Goal: Task Accomplishment & Management: Manage account settings

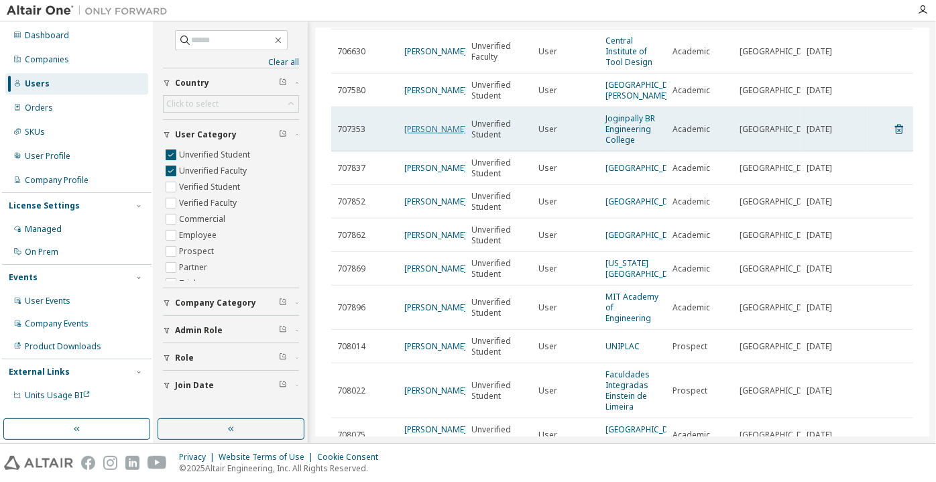
scroll to position [412, 0]
click at [419, 134] on link "Rakesh Anumula" at bounding box center [435, 128] width 62 height 11
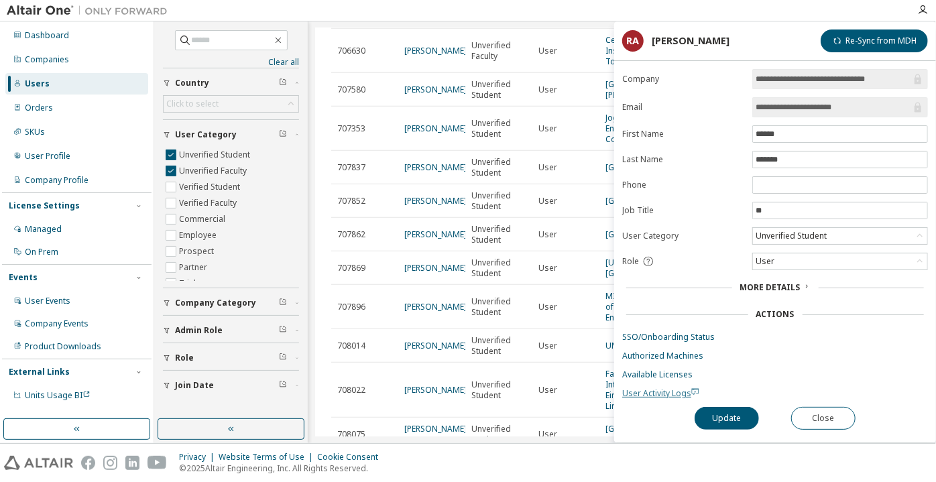
click at [663, 390] on span "User Activity Logs" at bounding box center [660, 392] width 77 height 11
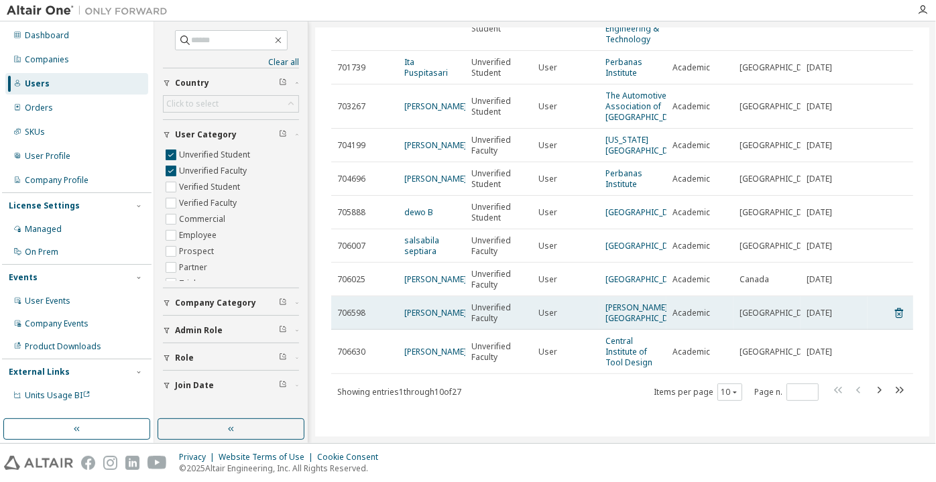
scroll to position [184, 0]
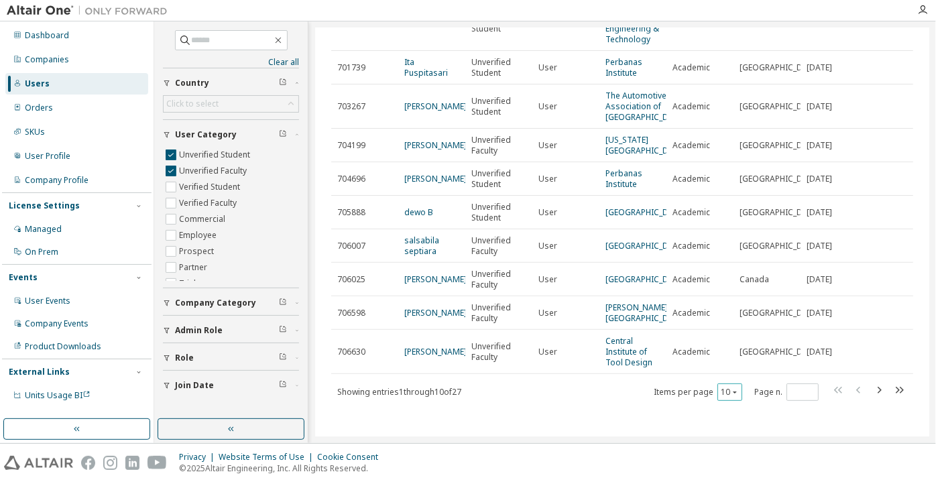
click at [721, 391] on button "10" at bounding box center [730, 392] width 18 height 11
click at [711, 378] on div "100" at bounding box center [723, 375] width 107 height 16
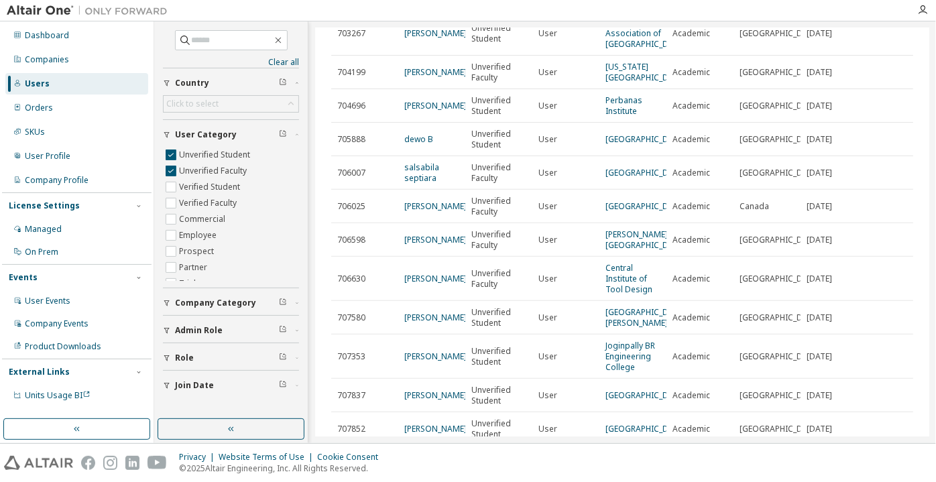
click at [691, 458] on div "Privacy Website Terms of Use Cookie Consent © 2025 Altair Engineering, Inc. All…" at bounding box center [468, 463] width 936 height 38
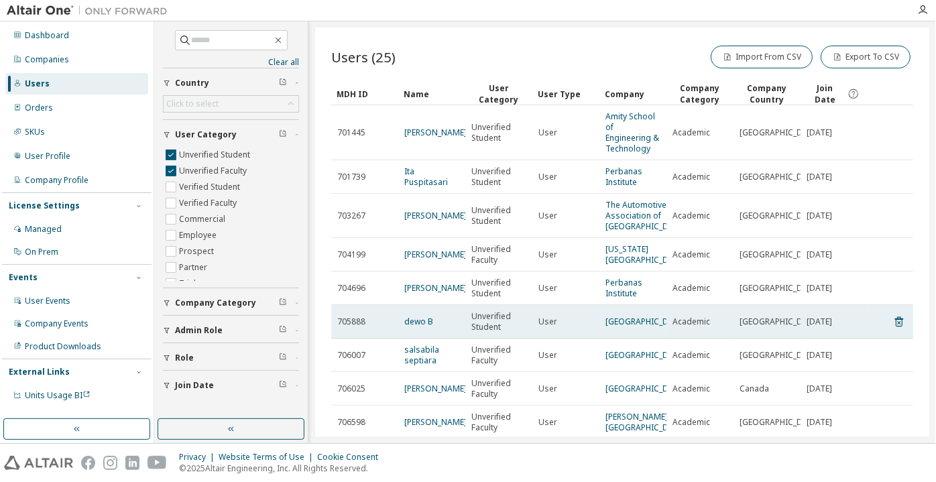
scroll to position [367, 0]
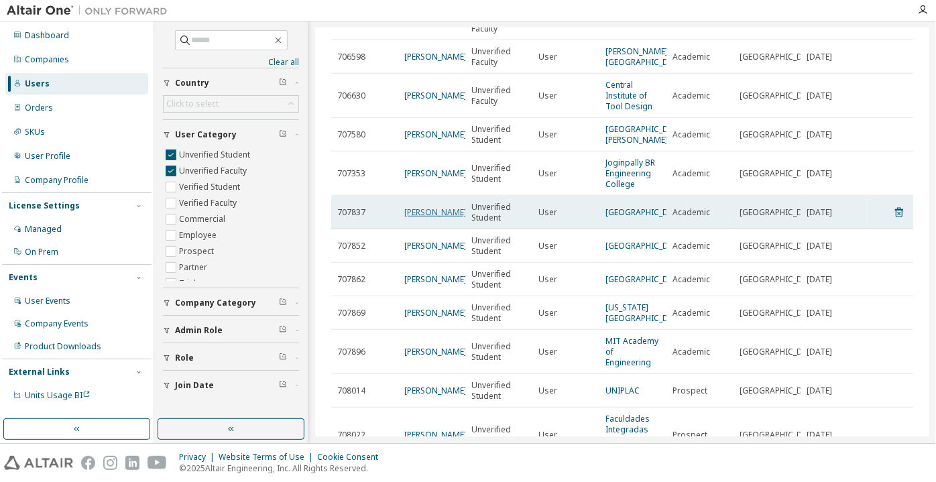
click at [433, 218] on link "[PERSON_NAME]" at bounding box center [435, 211] width 62 height 11
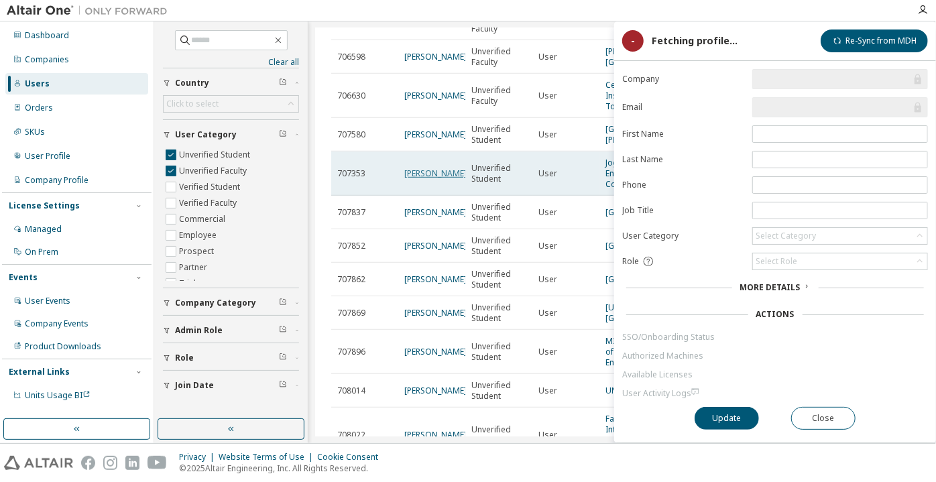
click at [422, 179] on link "Rakesh Anumula" at bounding box center [435, 173] width 62 height 11
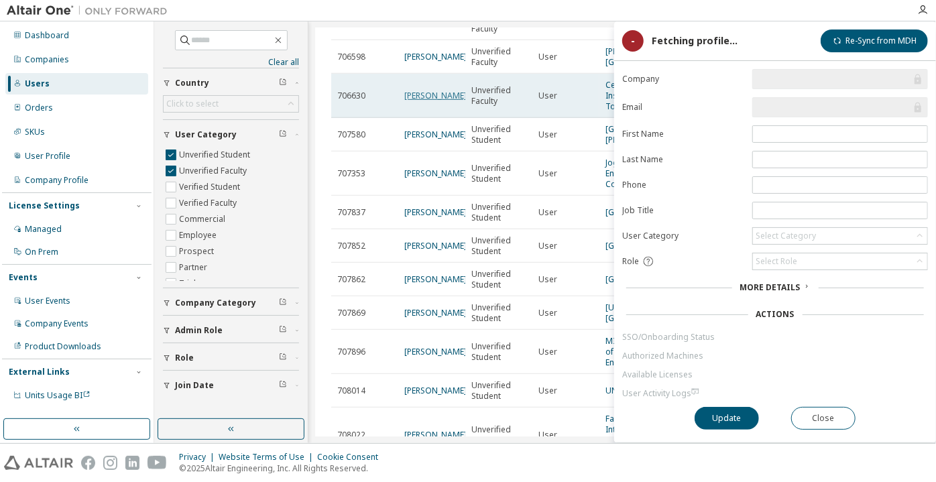
click at [425, 101] on link "Anil Bairapudi" at bounding box center [435, 95] width 62 height 11
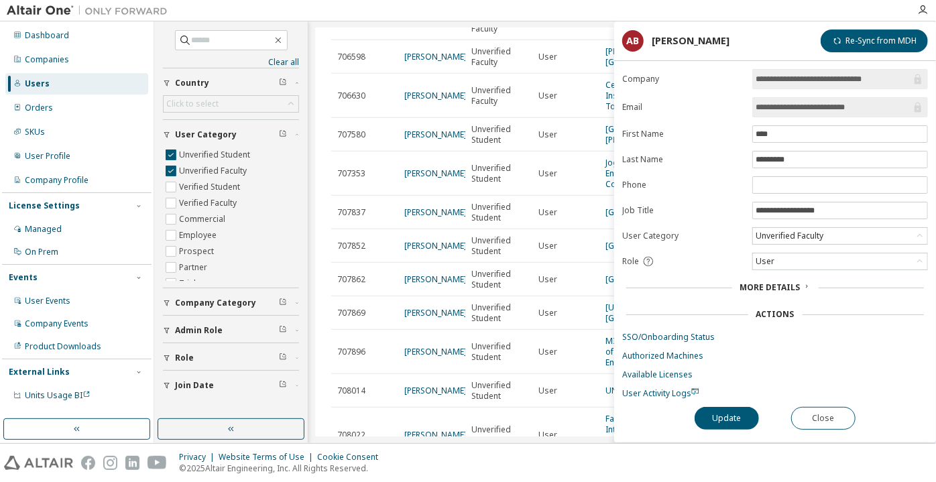
click at [831, 401] on div "**********" at bounding box center [775, 255] width 322 height 373
click at [828, 414] on button "Close" at bounding box center [823, 418] width 64 height 23
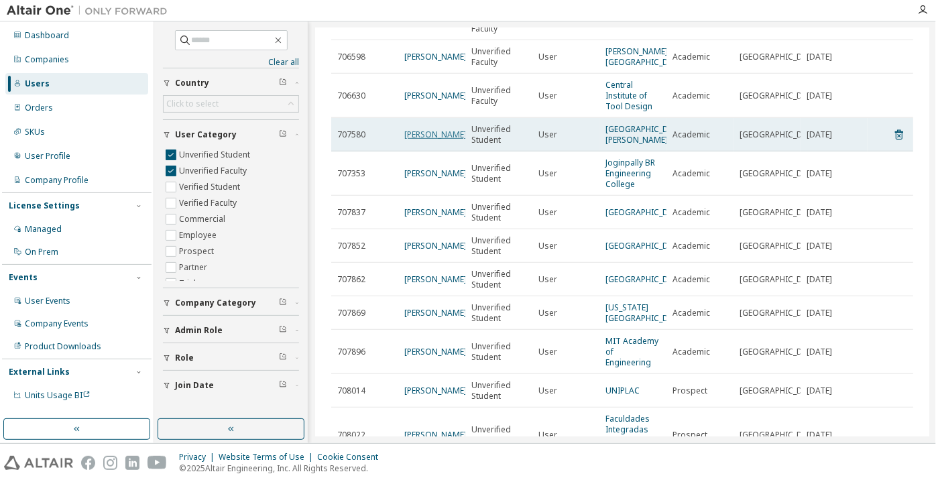
click at [420, 140] on link "Rony Wijanarko" at bounding box center [435, 134] width 62 height 11
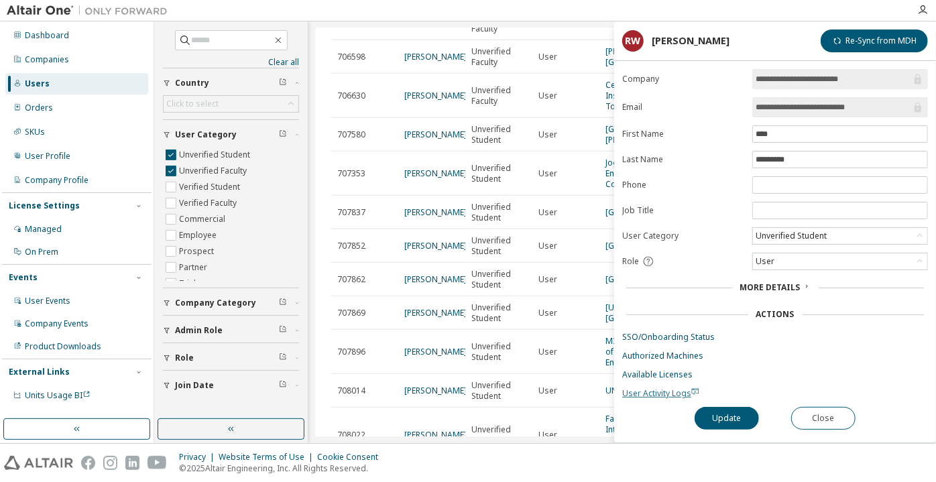
click at [645, 391] on span "User Activity Logs" at bounding box center [660, 392] width 77 height 11
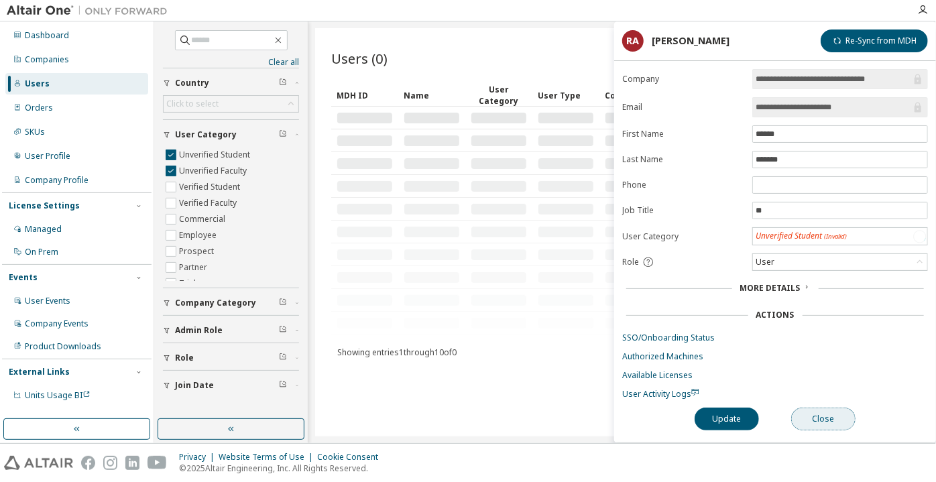
click at [808, 410] on button "Close" at bounding box center [823, 419] width 64 height 23
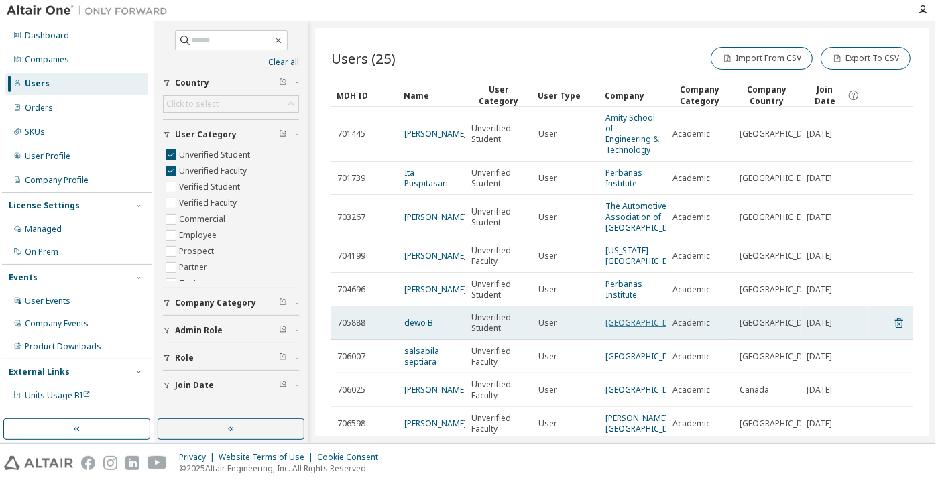
scroll to position [184, 0]
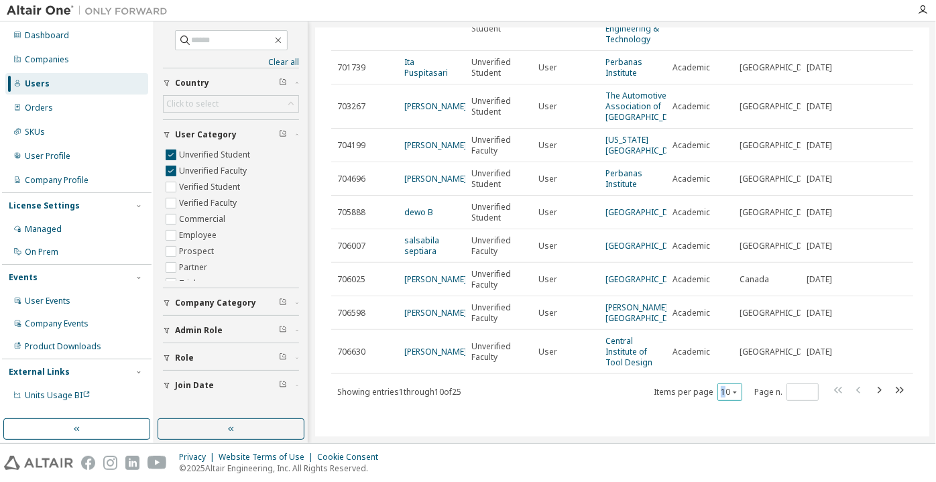
click at [717, 399] on div "10" at bounding box center [729, 391] width 25 height 17
click at [721, 394] on button "10" at bounding box center [730, 392] width 18 height 11
click at [709, 371] on div "100" at bounding box center [723, 375] width 107 height 16
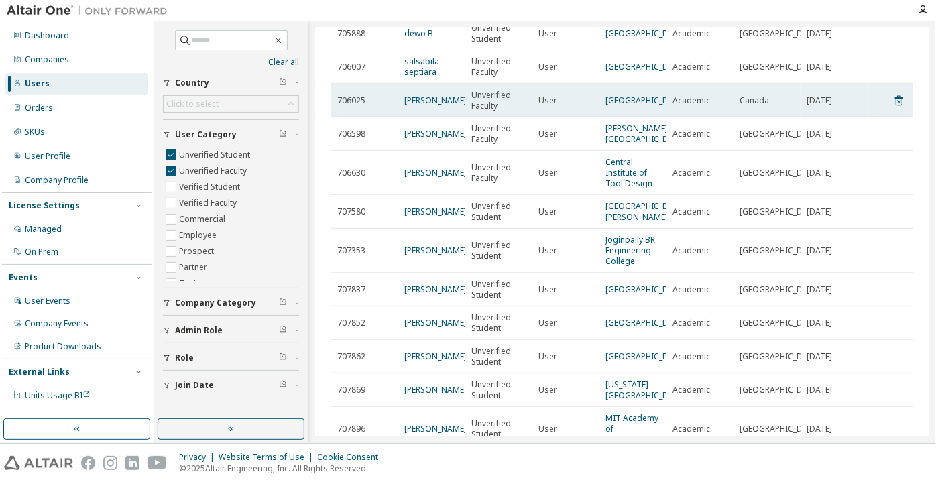
scroll to position [367, 0]
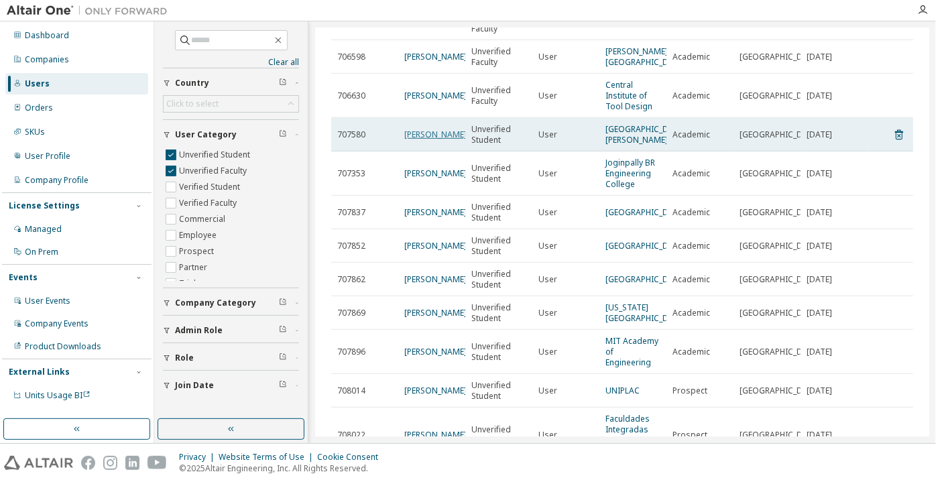
drag, startPoint x: 430, startPoint y: 204, endPoint x: 423, endPoint y: 210, distance: 9.0
click at [429, 140] on span "Rony Wijanarko" at bounding box center [435, 134] width 62 height 11
click at [423, 140] on link "Rony Wijanarko" at bounding box center [435, 134] width 62 height 11
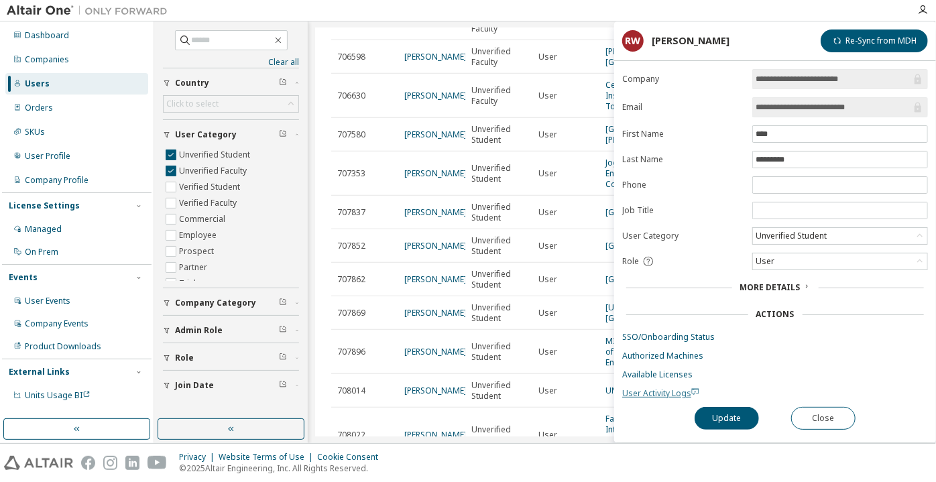
click at [654, 389] on span "User Activity Logs" at bounding box center [660, 392] width 77 height 11
click at [783, 233] on div "Unverified Student" at bounding box center [790, 236] width 75 height 15
click at [799, 304] on li "Verified Faculty" at bounding box center [839, 302] width 172 height 17
click at [738, 412] on button "Update" at bounding box center [726, 418] width 64 height 23
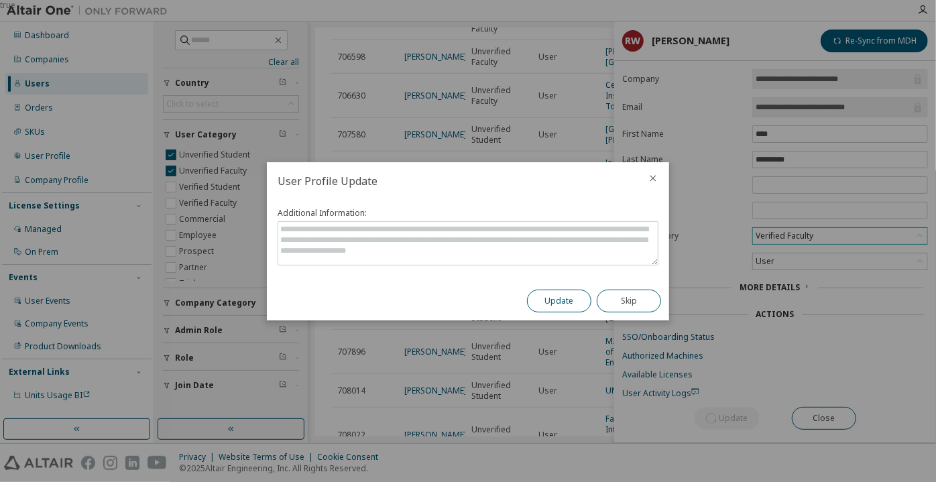
click at [550, 297] on button "Update" at bounding box center [559, 301] width 64 height 23
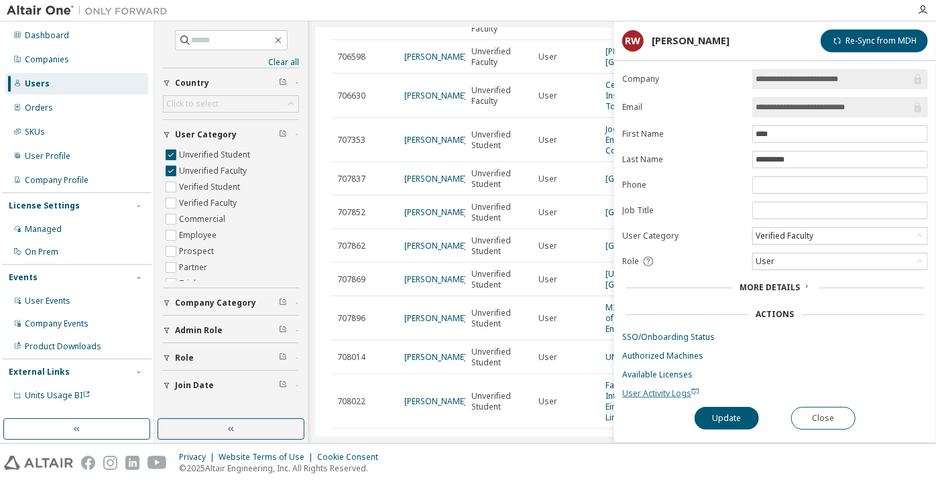
click at [639, 388] on span "User Activity Logs" at bounding box center [660, 392] width 77 height 11
click at [822, 410] on button "Close" at bounding box center [823, 418] width 64 height 23
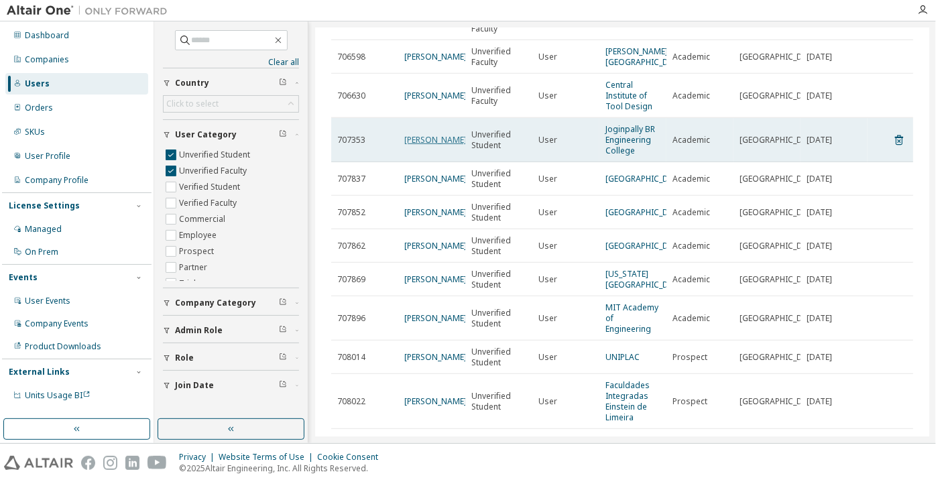
click at [420, 145] on link "Rakesh Anumula" at bounding box center [435, 139] width 62 height 11
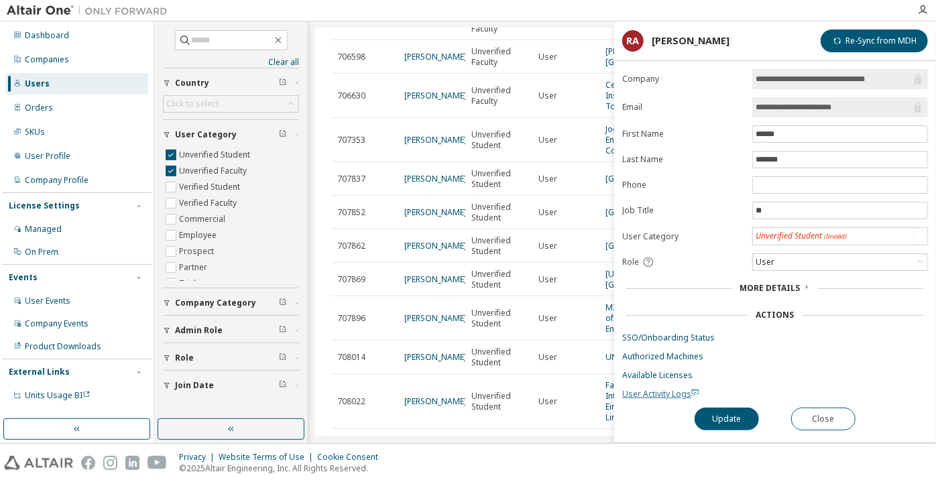
click at [653, 391] on span "User Activity Logs" at bounding box center [660, 393] width 77 height 11
click at [797, 232] on div "Unverified Student" at bounding box center [790, 236] width 75 height 15
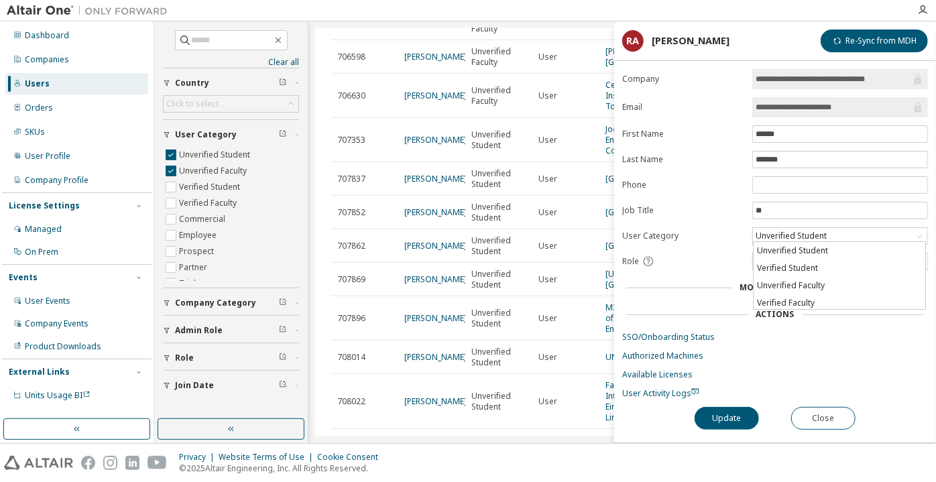
click at [818, 269] on li "Verified Student" at bounding box center [839, 267] width 172 height 17
click at [716, 425] on button "Update" at bounding box center [726, 418] width 64 height 23
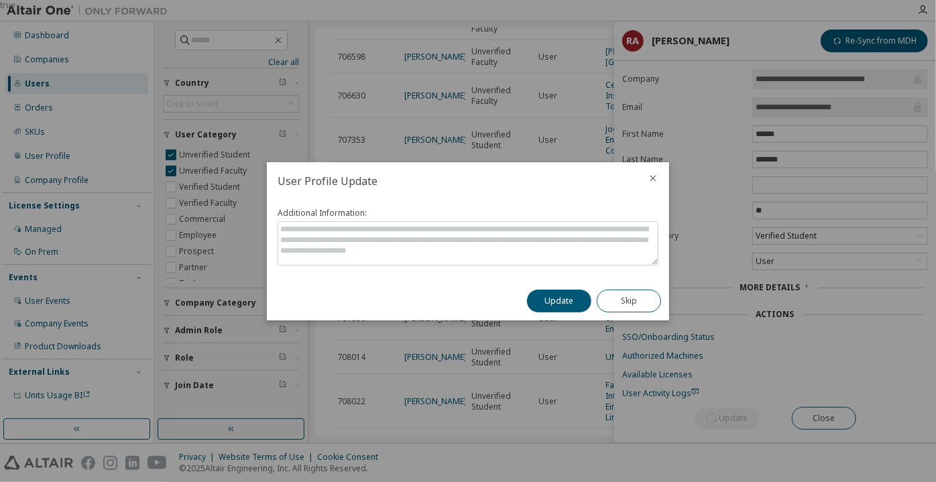
click at [558, 286] on div "Update Skip" at bounding box center [594, 300] width 150 height 39
click at [568, 300] on button "Update" at bounding box center [559, 301] width 64 height 23
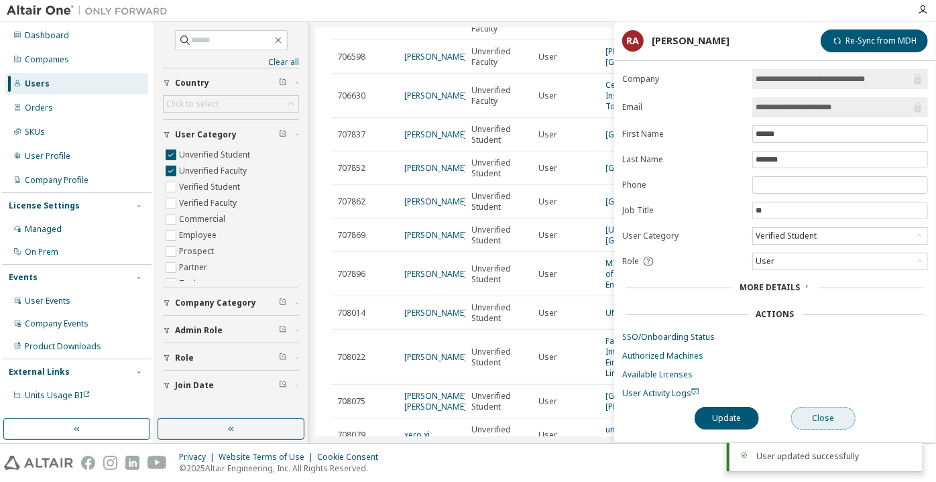
click at [798, 407] on button "Close" at bounding box center [823, 418] width 64 height 23
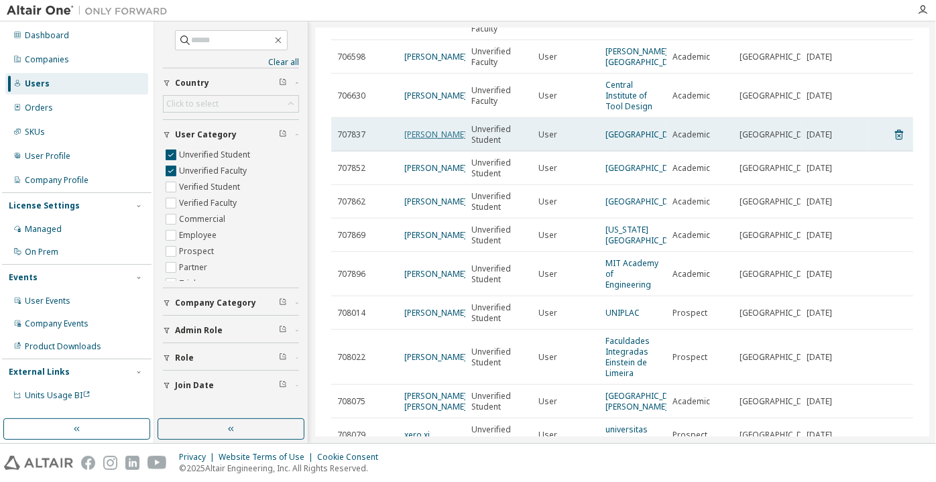
click at [426, 140] on link "[PERSON_NAME]" at bounding box center [435, 134] width 62 height 11
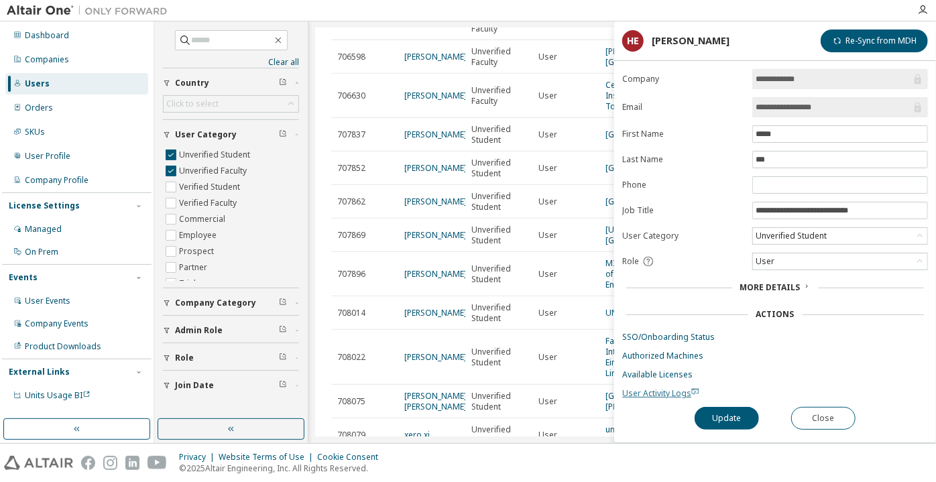
click at [641, 392] on span "User Activity Logs" at bounding box center [660, 392] width 77 height 11
click at [822, 414] on button "Close" at bounding box center [823, 418] width 64 height 23
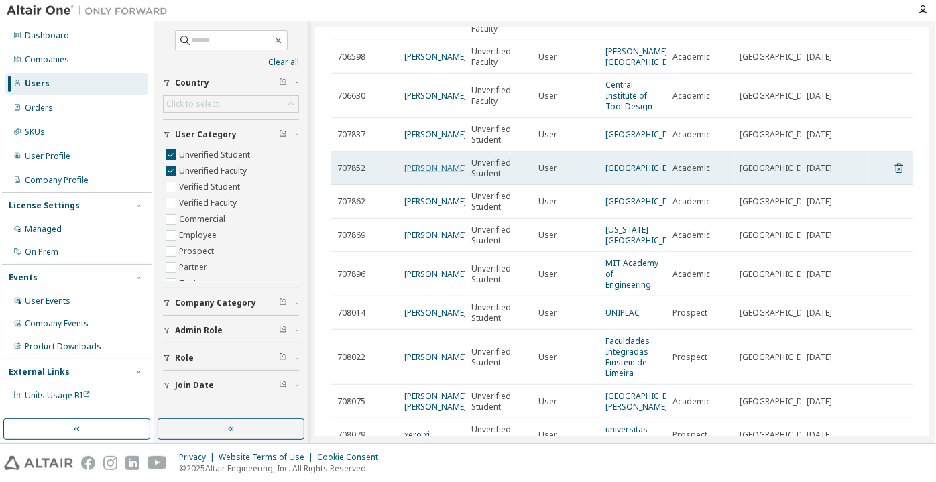
click at [413, 174] on link "Yousef Hatem" at bounding box center [435, 167] width 62 height 11
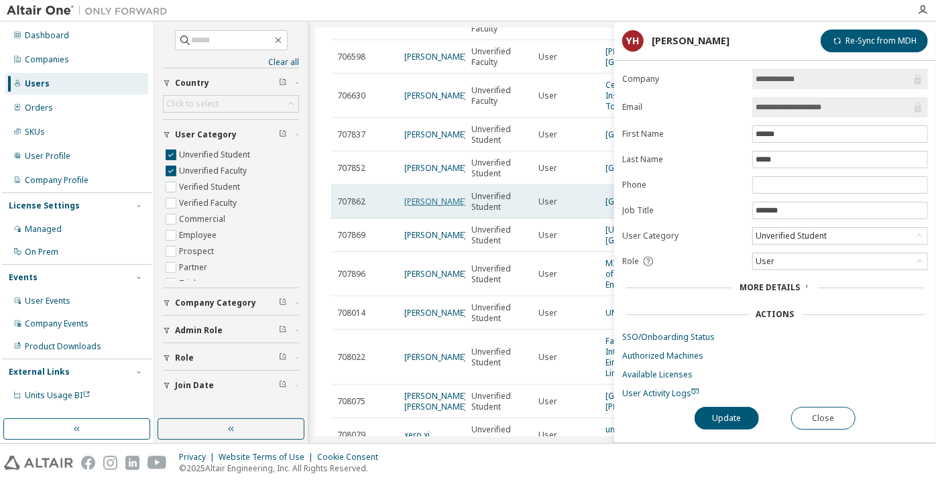
click at [435, 207] on link "Duaa Alkhalefa" at bounding box center [435, 201] width 62 height 11
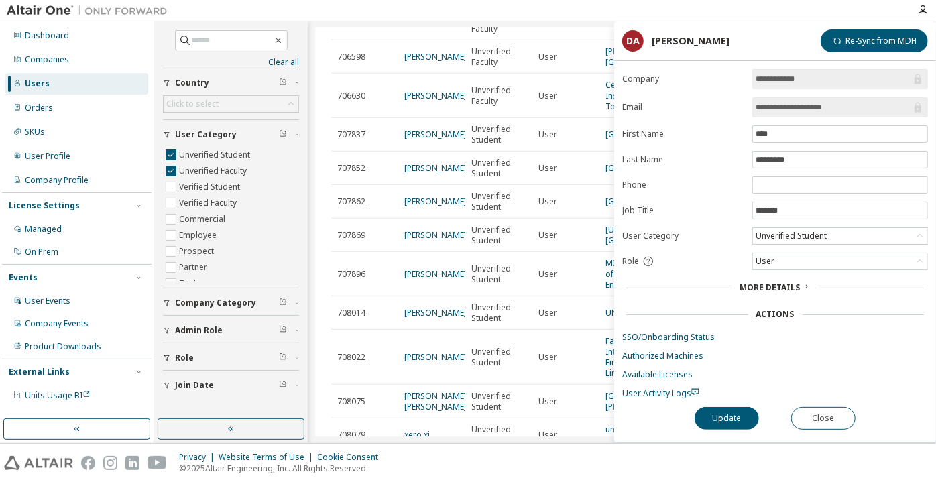
click at [764, 112] on input "**********" at bounding box center [832, 107] width 155 height 13
click at [516, 446] on div "Privacy Website Terms of Use Cookie Consent © 2025 Altair Engineering, Inc. All…" at bounding box center [468, 463] width 936 height 38
click at [806, 417] on button "Close" at bounding box center [823, 418] width 64 height 23
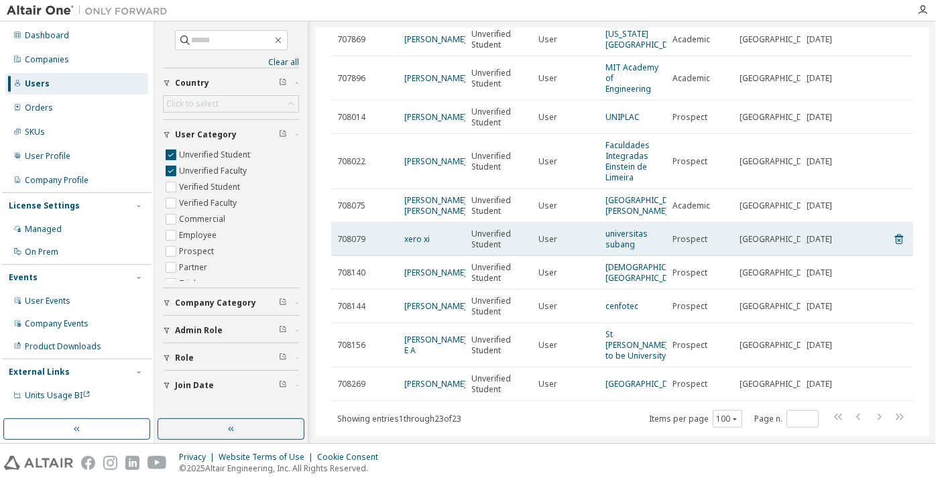
scroll to position [501, 0]
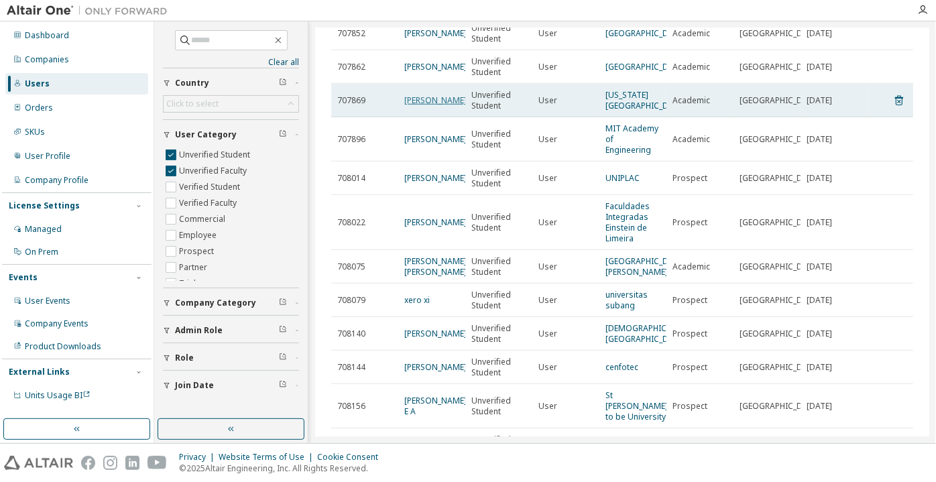
click at [419, 106] on link "Darrell Amy" at bounding box center [435, 100] width 62 height 11
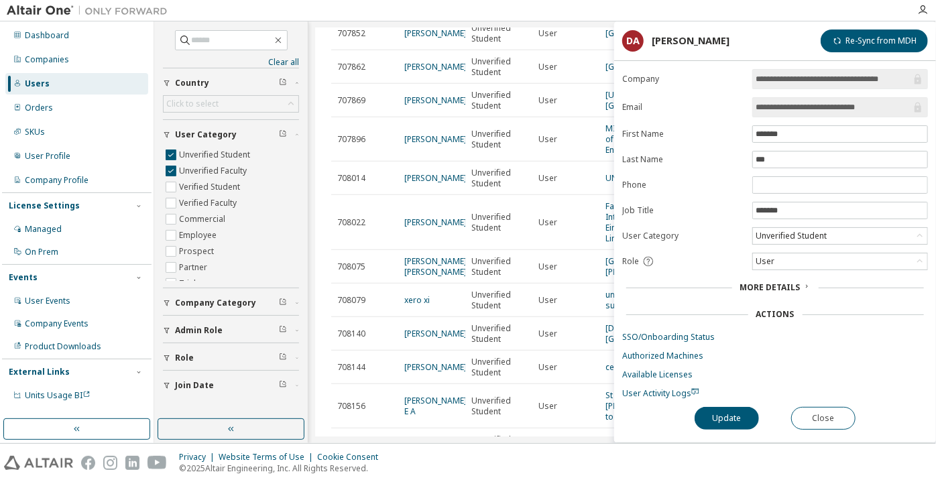
click at [794, 108] on input "**********" at bounding box center [832, 107] width 155 height 13
click at [810, 416] on button "Close" at bounding box center [823, 418] width 64 height 23
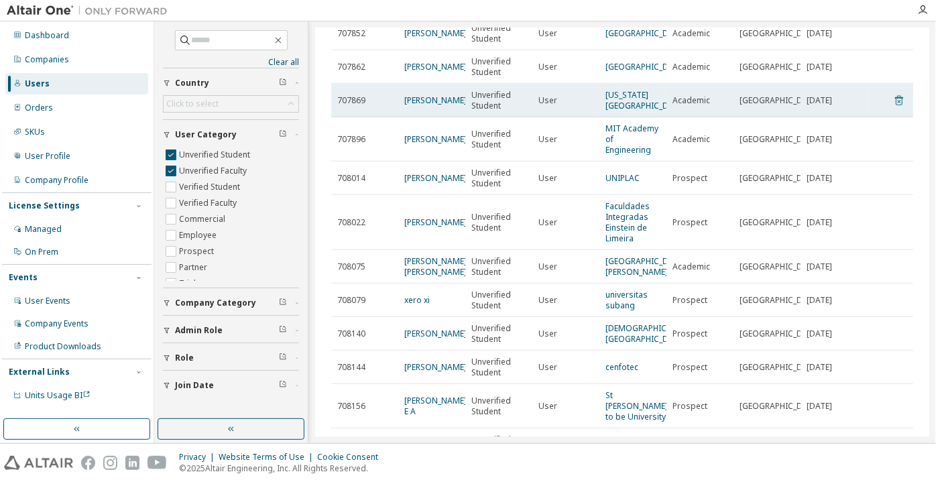
click at [895, 106] on icon at bounding box center [899, 101] width 8 height 10
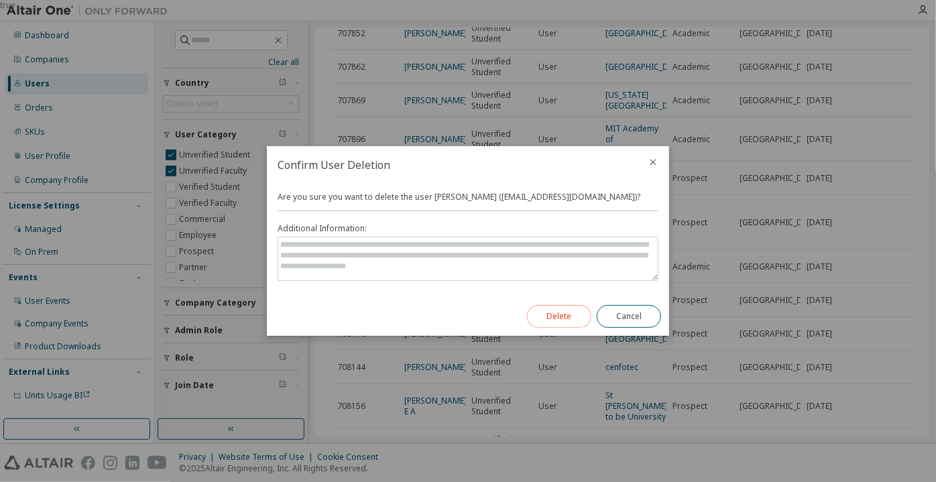
click at [578, 310] on button "Delete" at bounding box center [559, 316] width 64 height 23
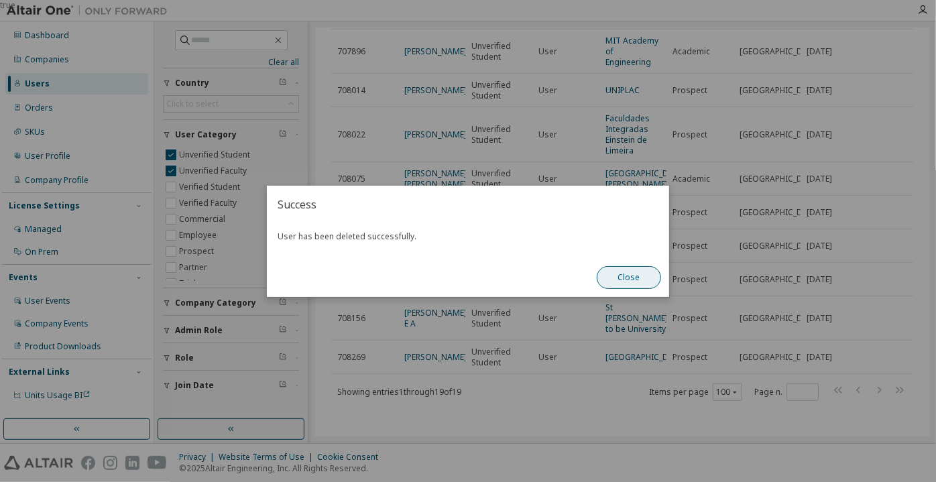
click at [615, 279] on button "Close" at bounding box center [629, 277] width 64 height 23
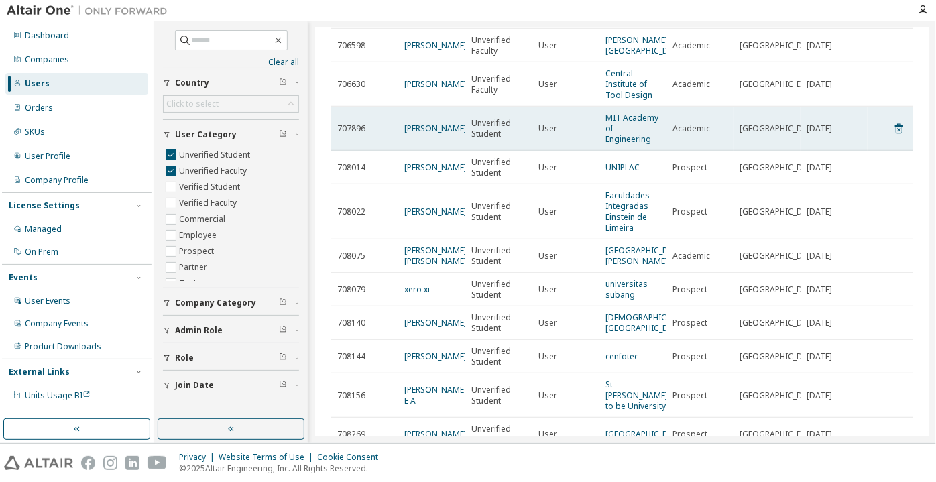
scroll to position [318, 0]
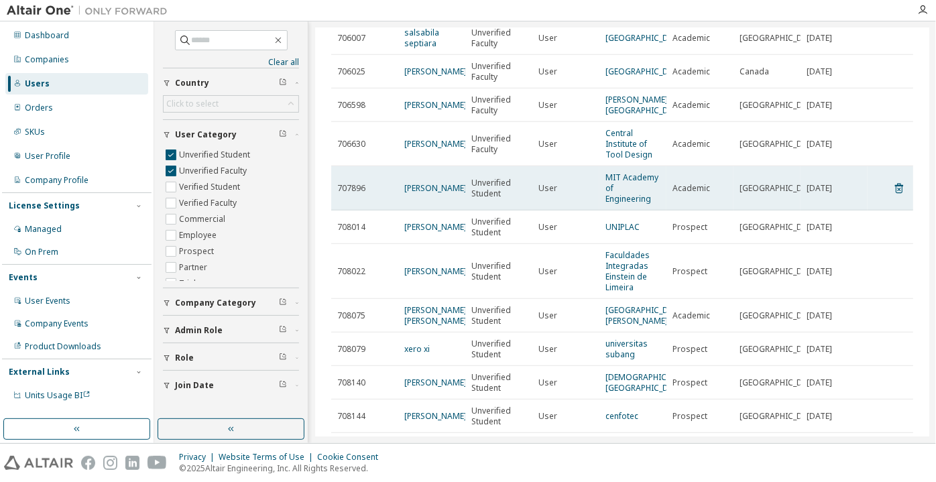
click at [402, 210] on td "FELIPE FERNANDEZ" at bounding box center [431, 188] width 67 height 44
click at [405, 194] on link "FELIPE FERNANDEZ" at bounding box center [435, 187] width 62 height 11
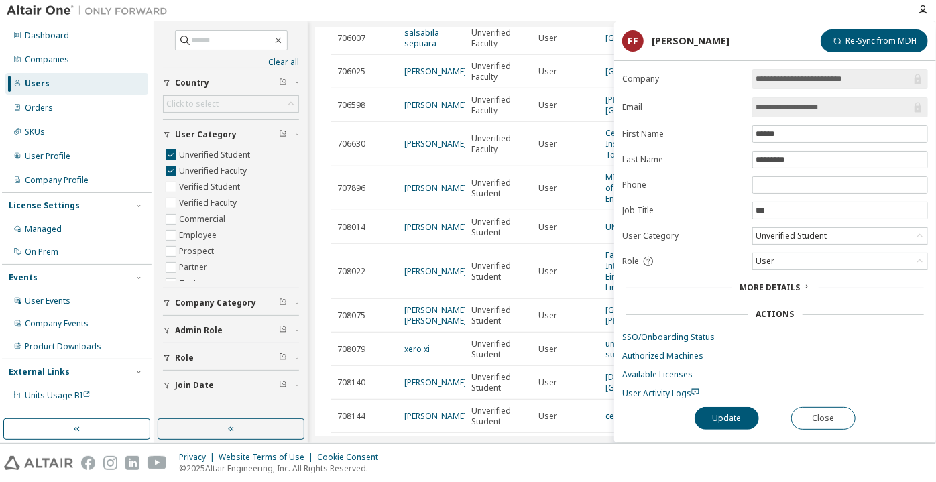
click at [824, 115] on span "**********" at bounding box center [840, 107] width 176 height 20
click at [816, 105] on input "**********" at bounding box center [832, 107] width 155 height 13
click at [822, 426] on div "**********" at bounding box center [775, 255] width 322 height 373
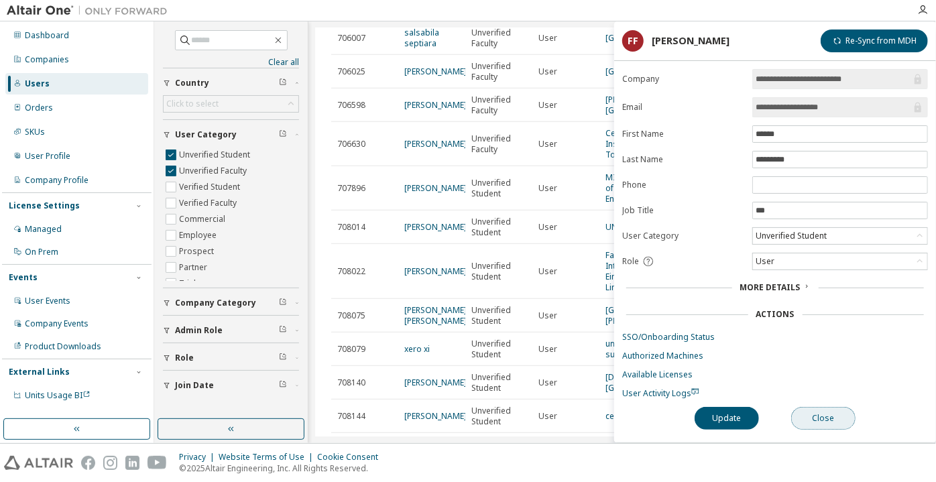
click at [842, 412] on button "Close" at bounding box center [823, 418] width 64 height 23
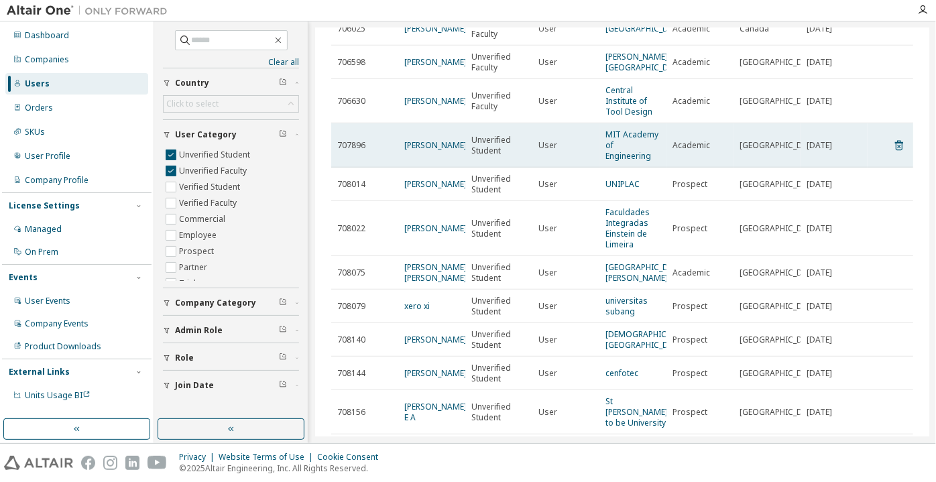
scroll to position [379, 0]
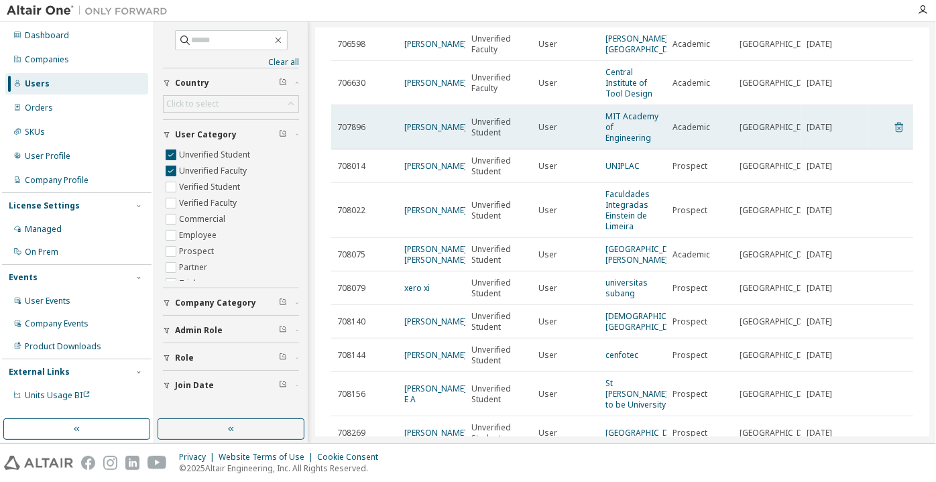
click at [895, 133] on icon at bounding box center [899, 128] width 8 height 10
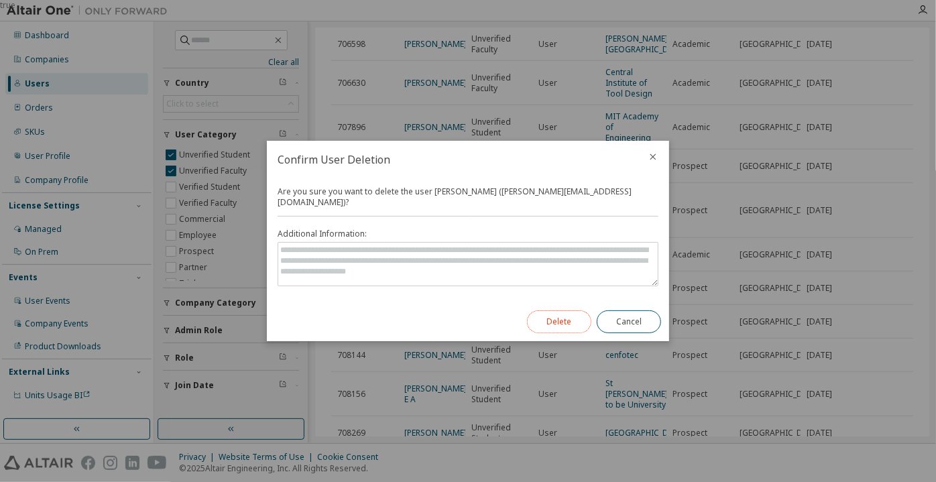
click at [551, 324] on button "Delete" at bounding box center [559, 321] width 64 height 23
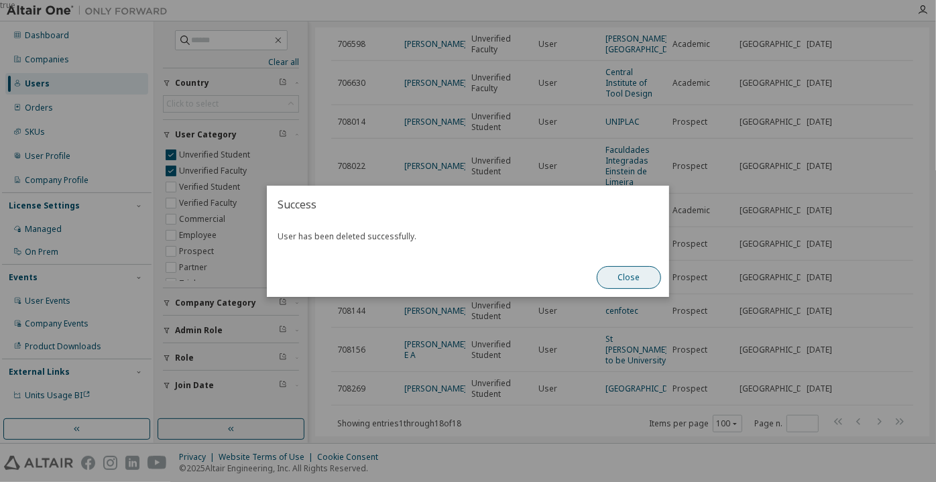
click at [645, 284] on button "Close" at bounding box center [629, 277] width 64 height 23
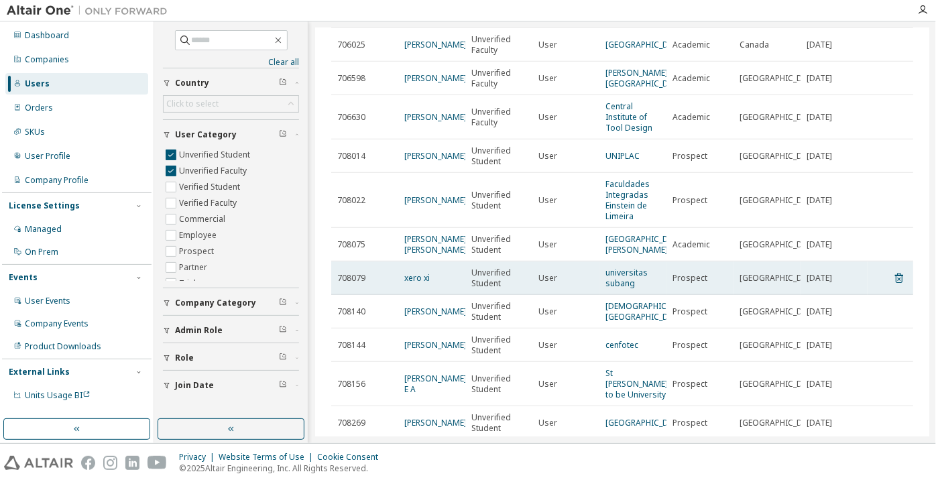
scroll to position [373, 0]
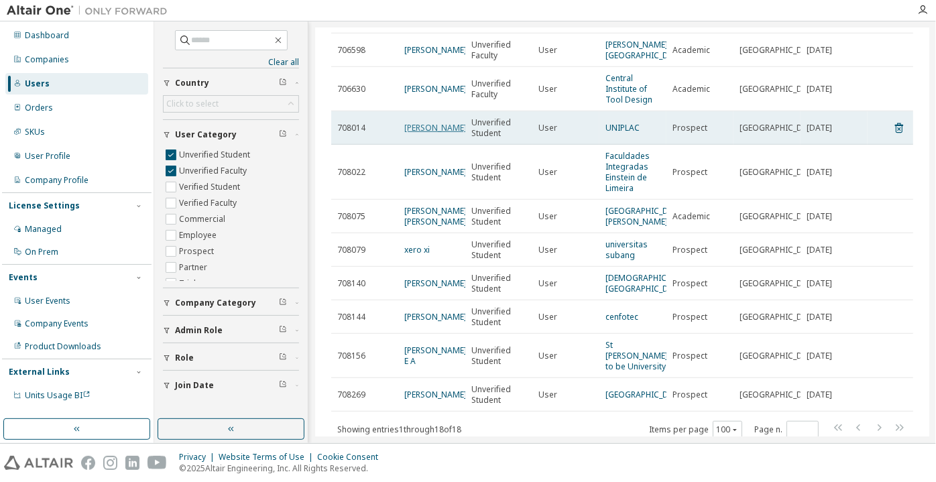
click at [414, 133] on link "Gabriel Tavares" at bounding box center [435, 127] width 62 height 11
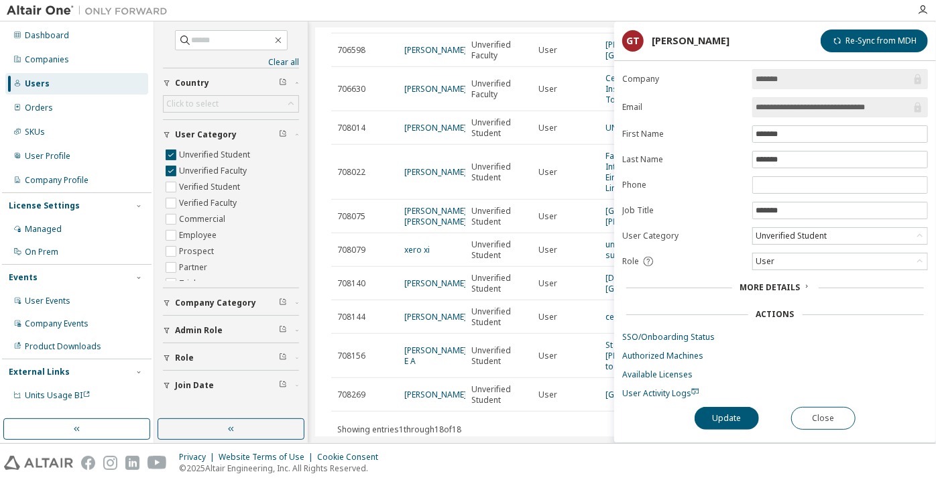
drag, startPoint x: 894, startPoint y: 107, endPoint x: 809, endPoint y: 109, distance: 85.1
click at [809, 109] on input "**********" at bounding box center [832, 107] width 155 height 13
click at [816, 414] on button "Close" at bounding box center [823, 418] width 64 height 23
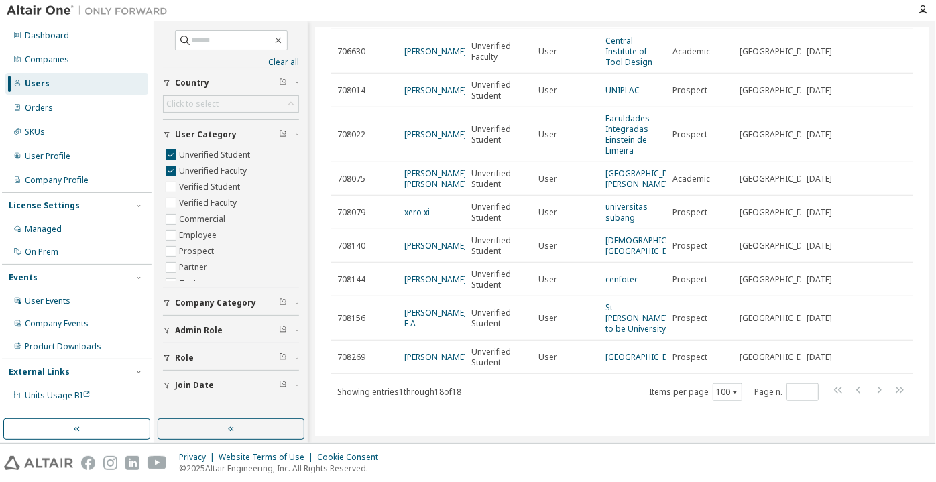
scroll to position [495, 0]
